Goal: Find specific page/section: Find specific page/section

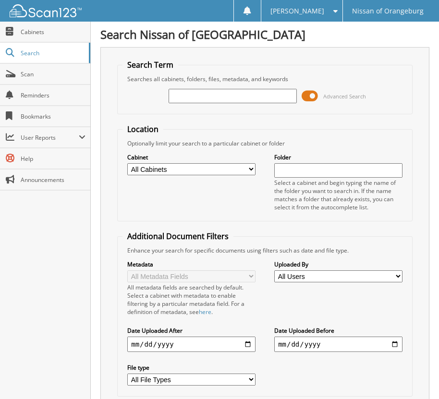
click at [189, 97] on input "text" at bounding box center [233, 96] width 128 height 14
type input "50106"
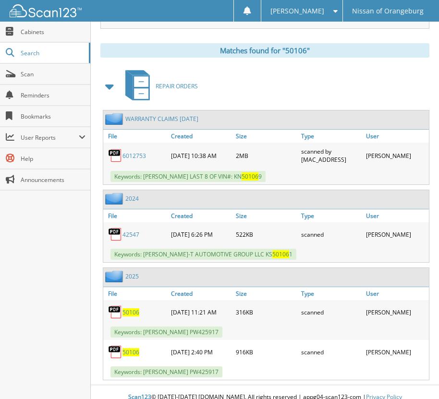
scroll to position [423, 0]
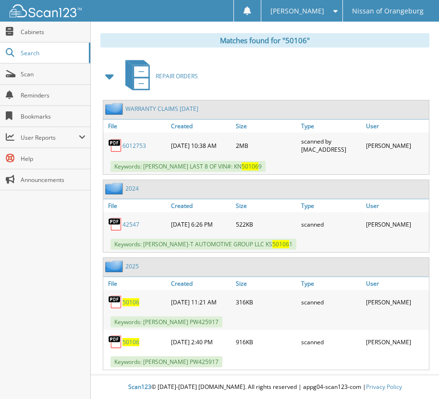
click at [130, 342] on span "50106" at bounding box center [131, 342] width 17 height 8
click at [133, 304] on span "50106" at bounding box center [131, 302] width 17 height 8
